Goal: Transaction & Acquisition: Purchase product/service

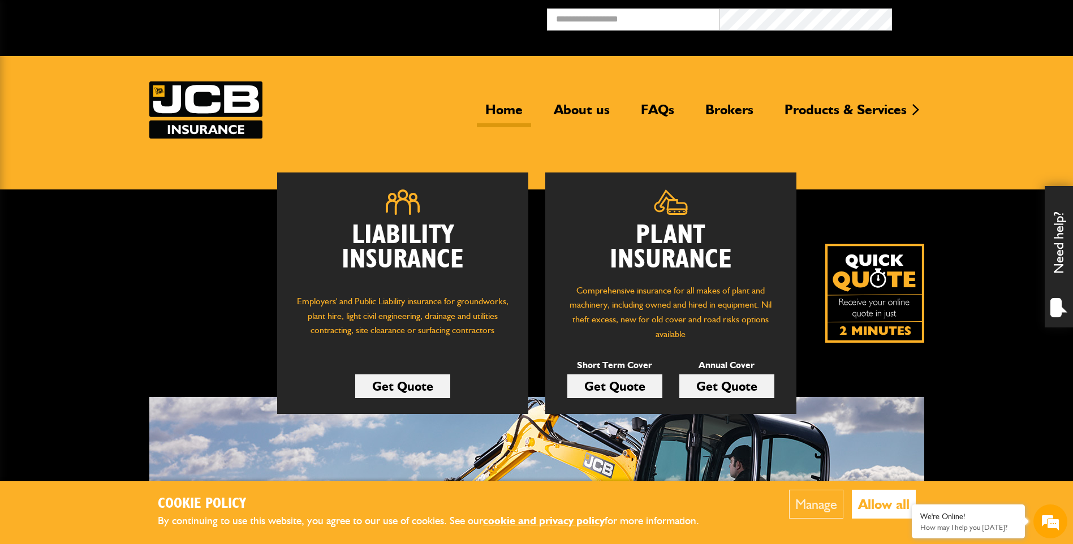
click at [615, 387] on link "Get Quote" at bounding box center [615, 387] width 95 height 24
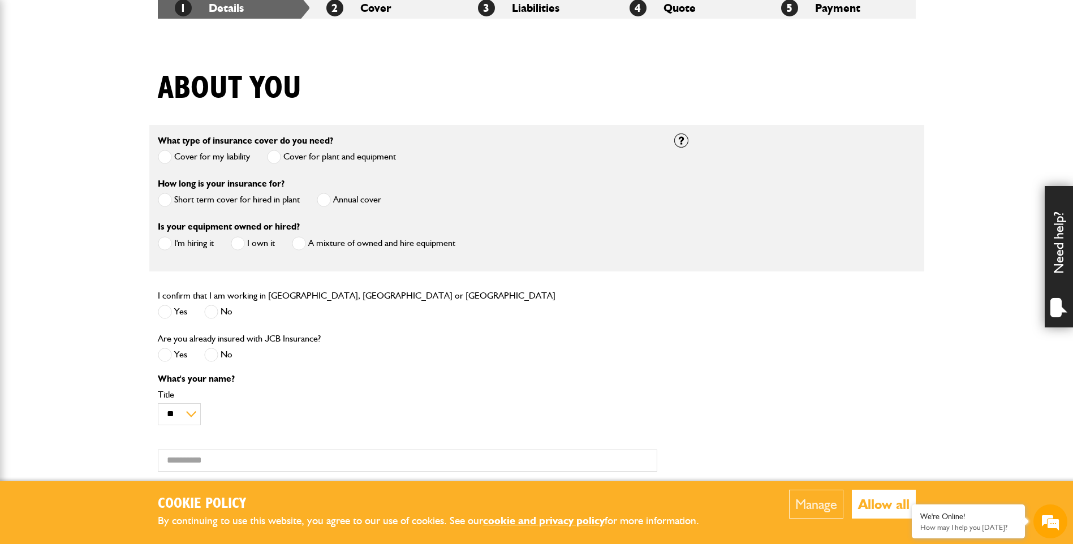
scroll to position [283, 0]
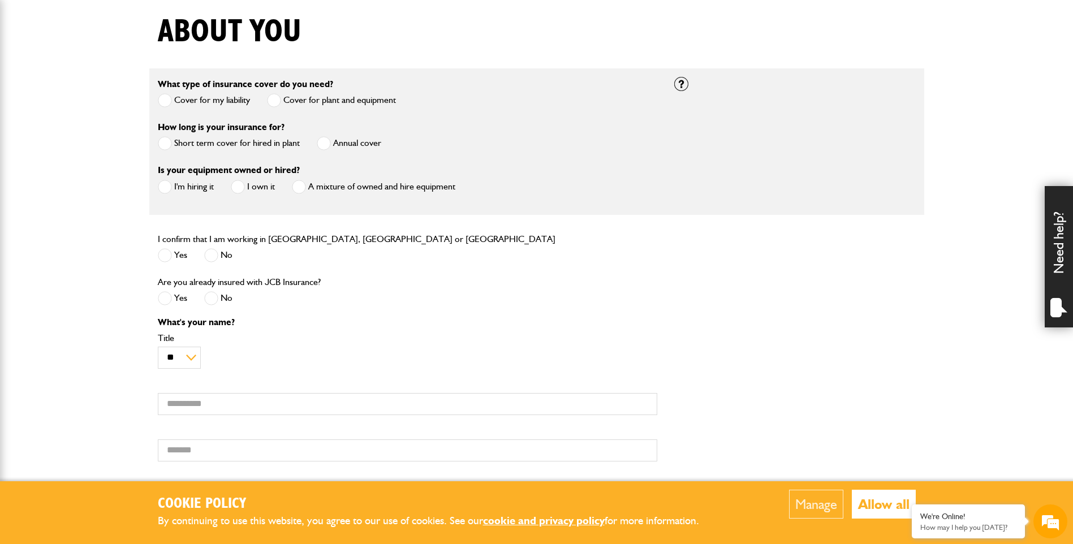
click at [168, 139] on span at bounding box center [165, 143] width 14 height 14
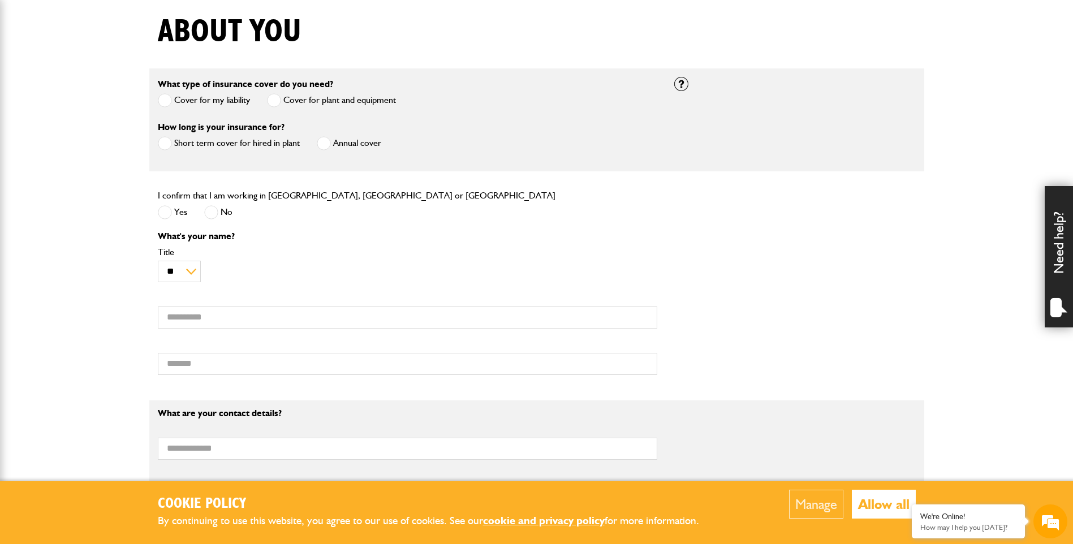
click at [165, 216] on span at bounding box center [165, 212] width 14 height 14
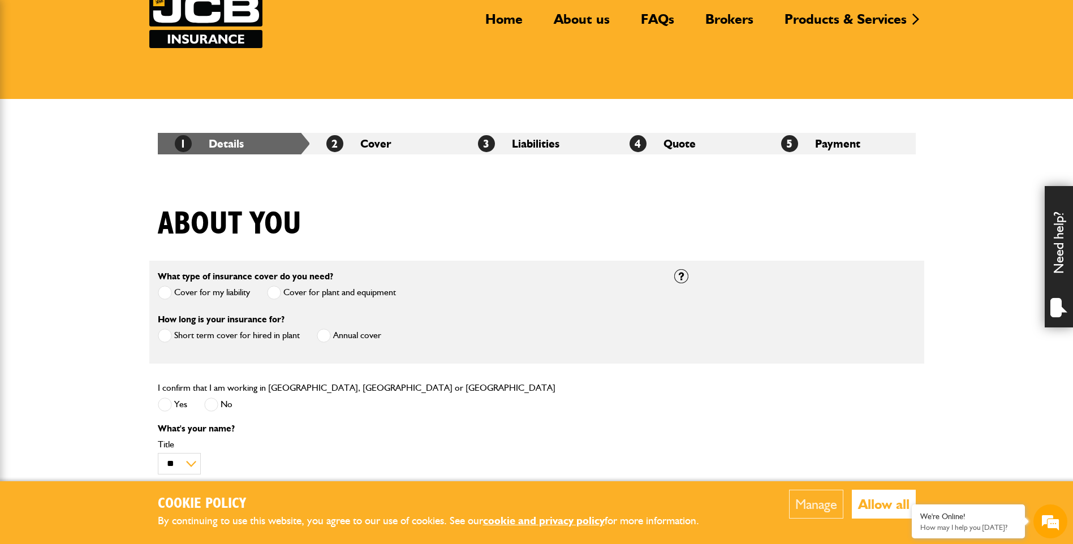
scroll to position [0, 0]
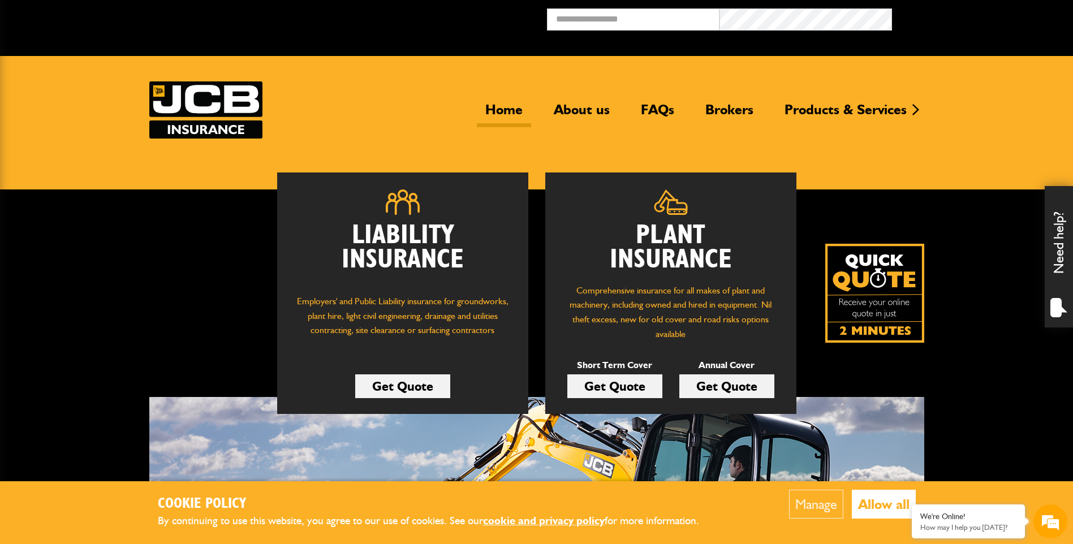
click at [614, 384] on link "Get Quote" at bounding box center [615, 387] width 95 height 24
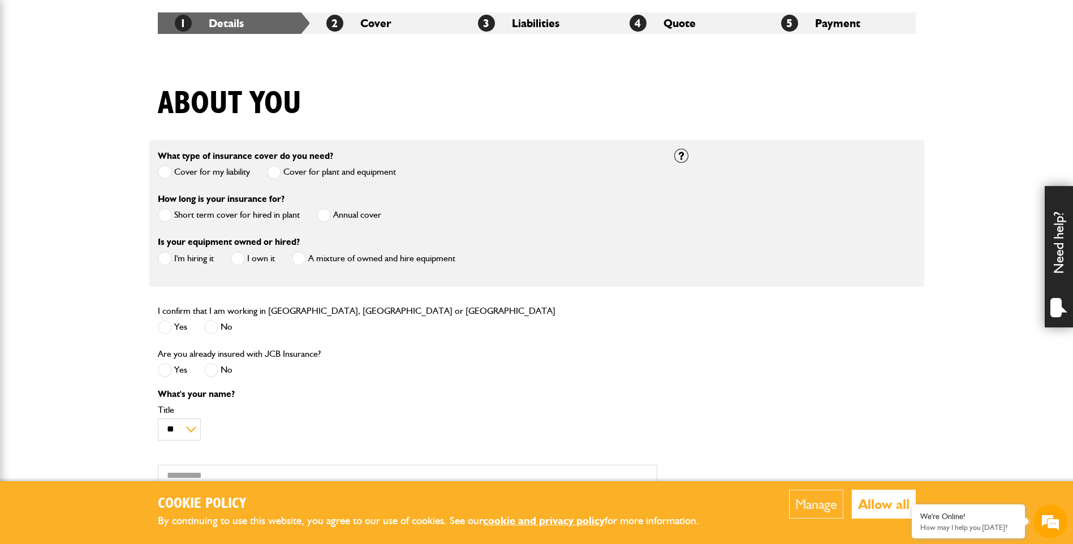
scroll to position [226, 0]
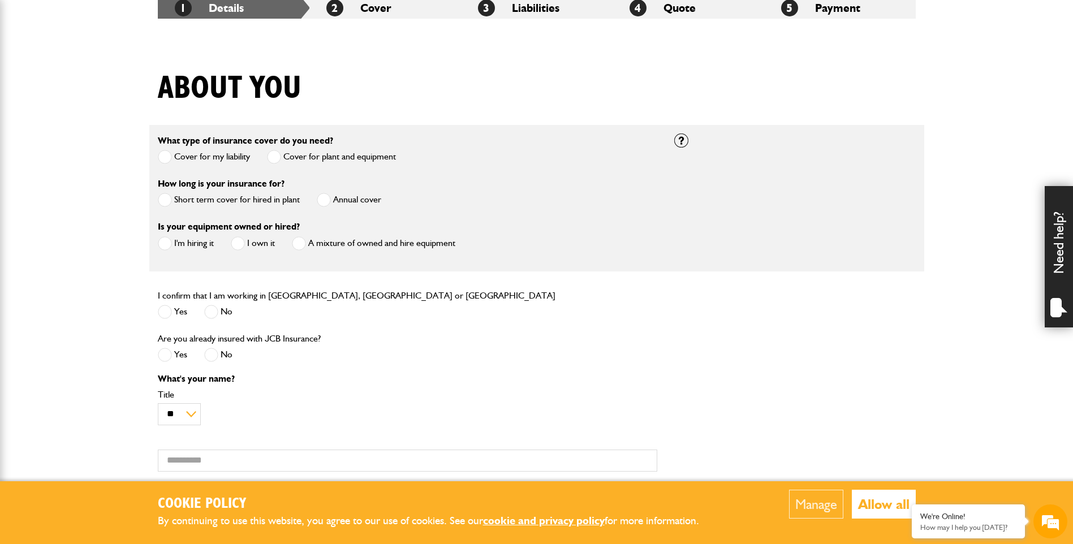
click at [163, 199] on span at bounding box center [165, 200] width 14 height 14
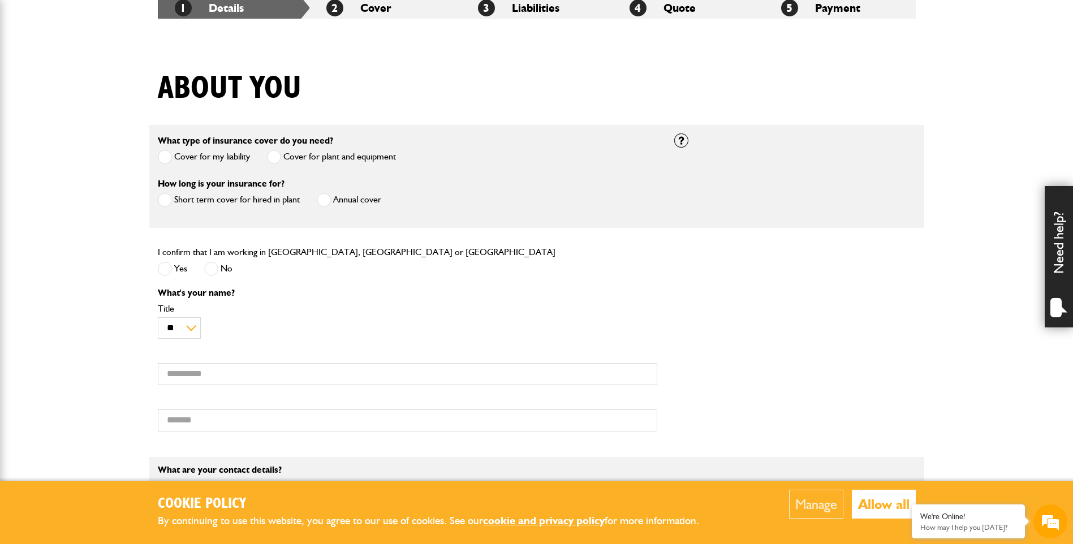
click at [168, 272] on span at bounding box center [165, 269] width 14 height 14
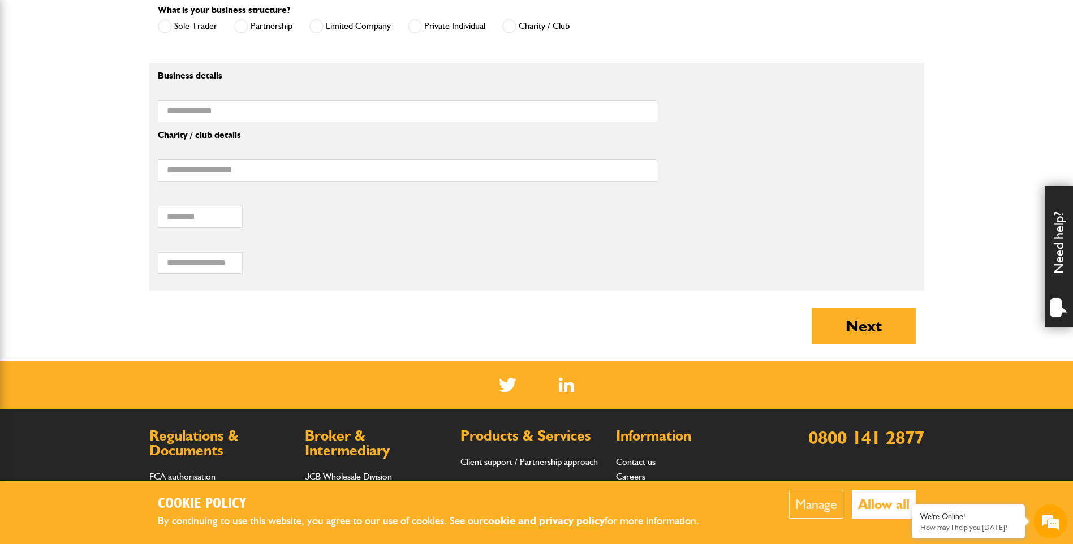
scroll to position [849, 0]
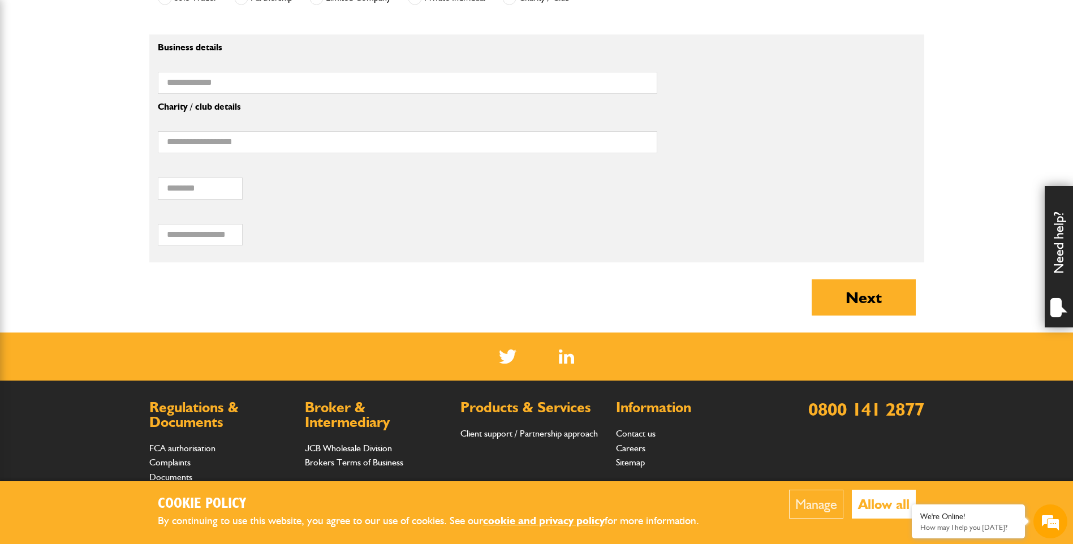
click at [886, 500] on button "Allow all" at bounding box center [884, 504] width 64 height 29
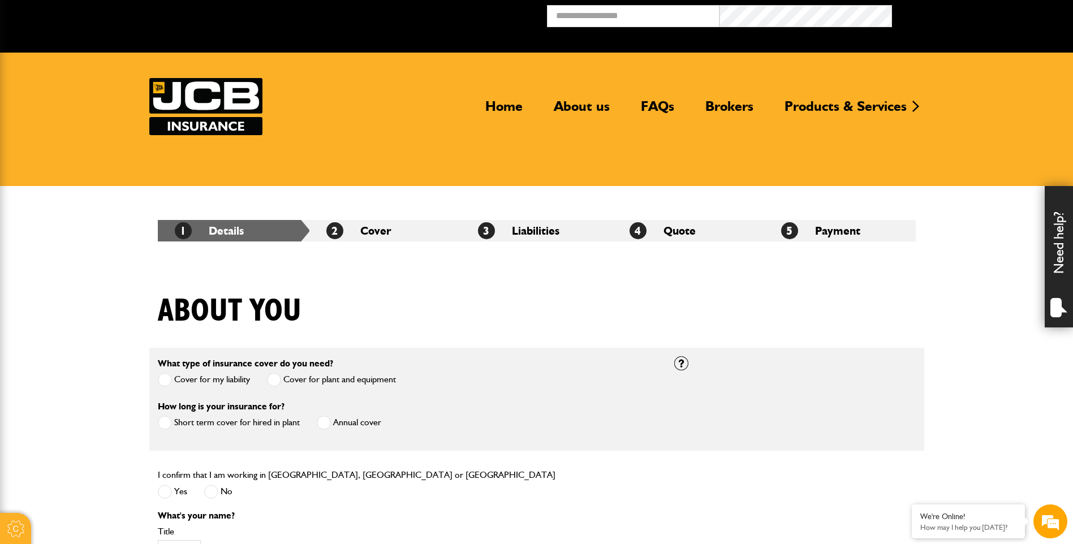
scroll to position [0, 0]
